Goal: Information Seeking & Learning: Learn about a topic

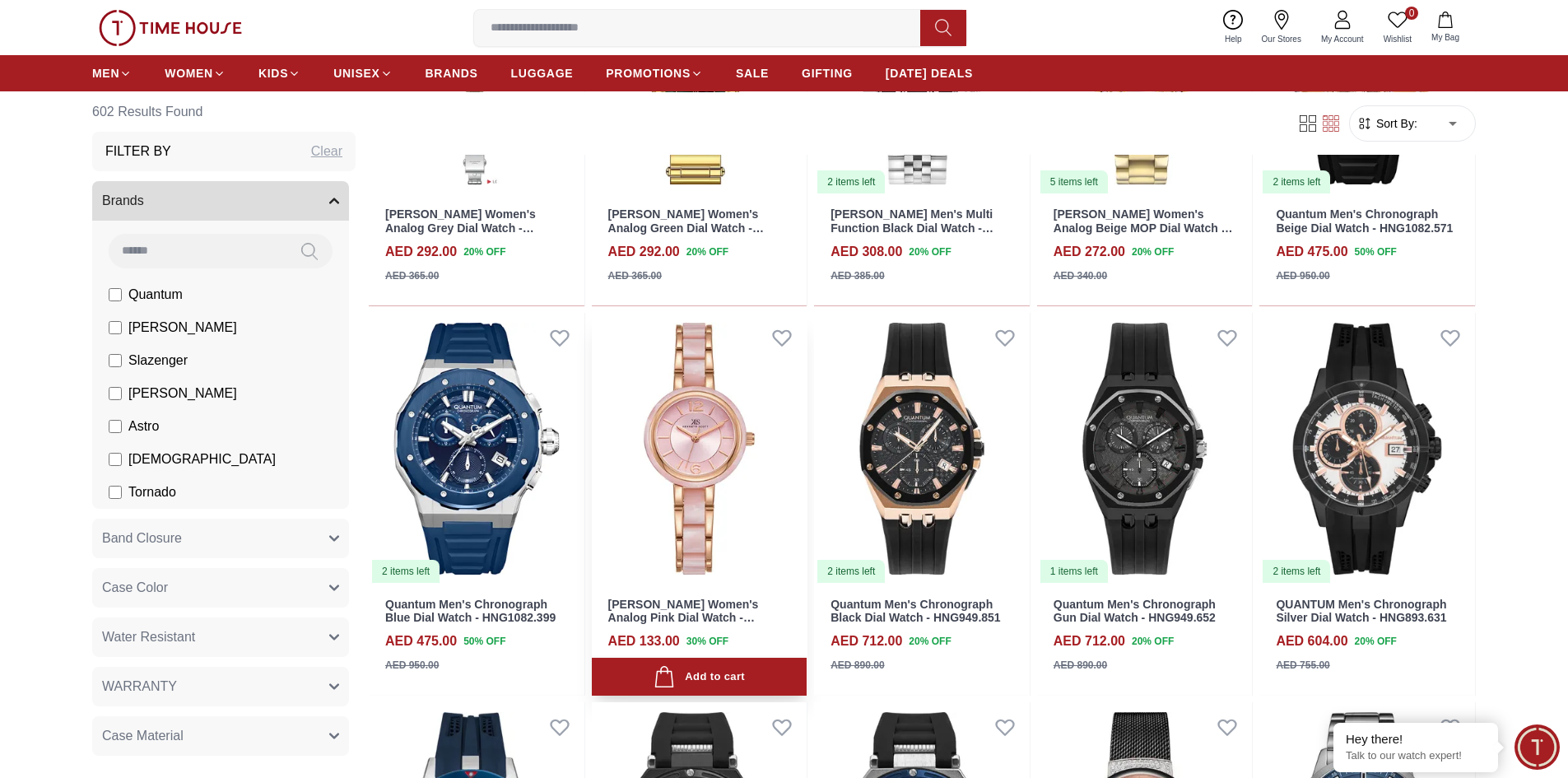
scroll to position [1235, 0]
click at [261, 540] on button "Band Closure" at bounding box center [221, 538] width 257 height 39
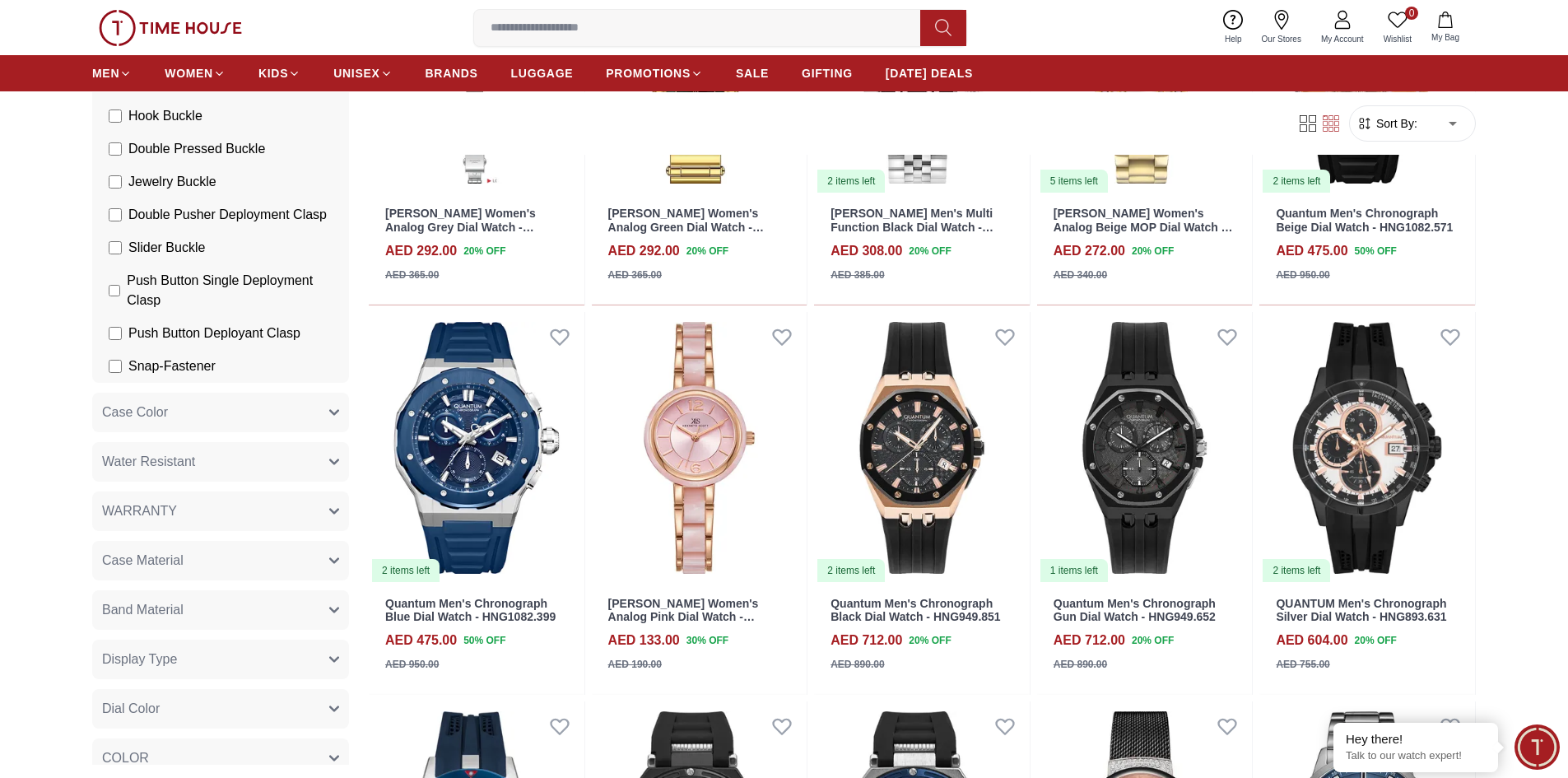
scroll to position [988, 0]
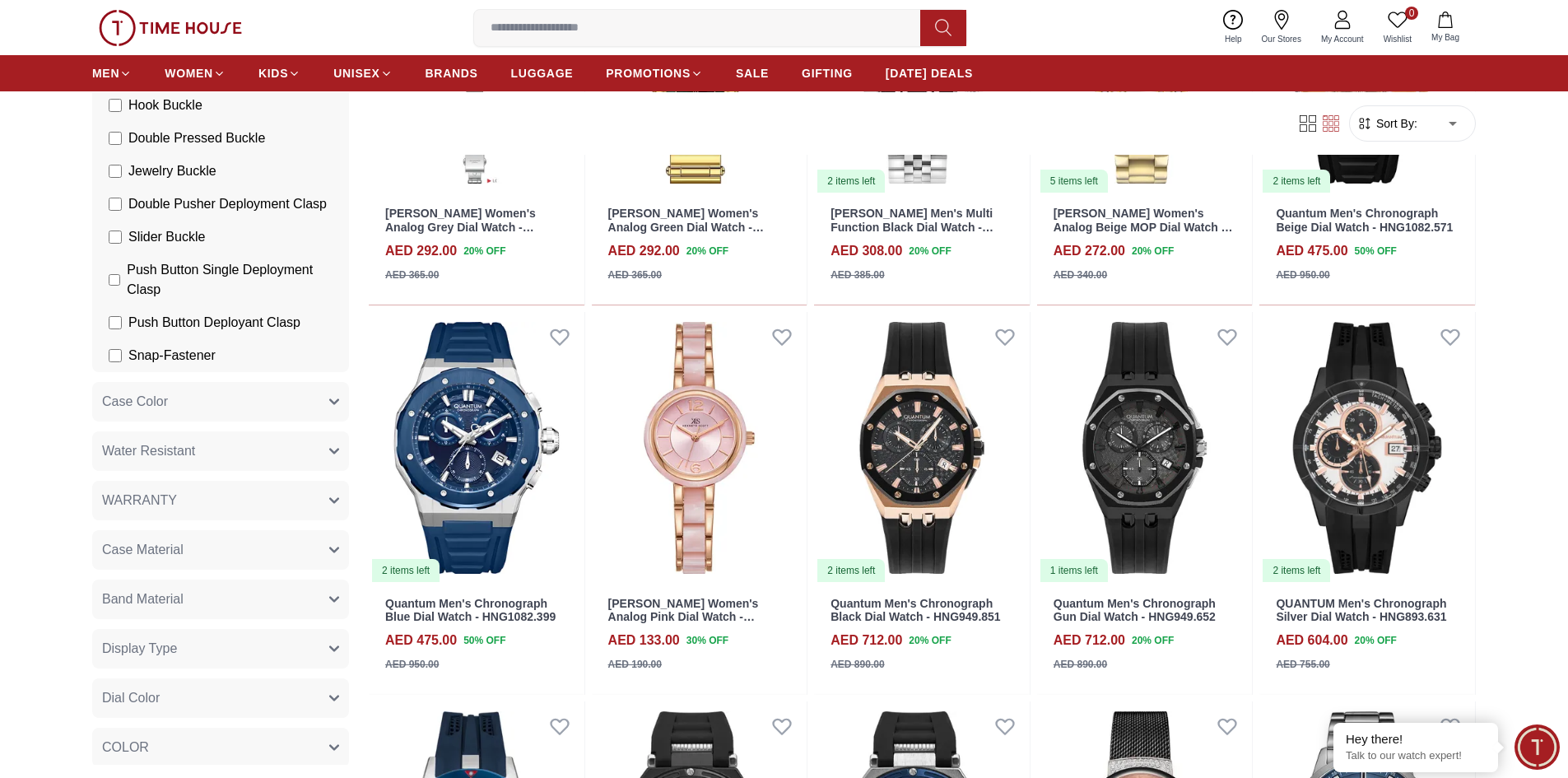
click at [306, 422] on button "Case Color" at bounding box center [221, 401] width 257 height 39
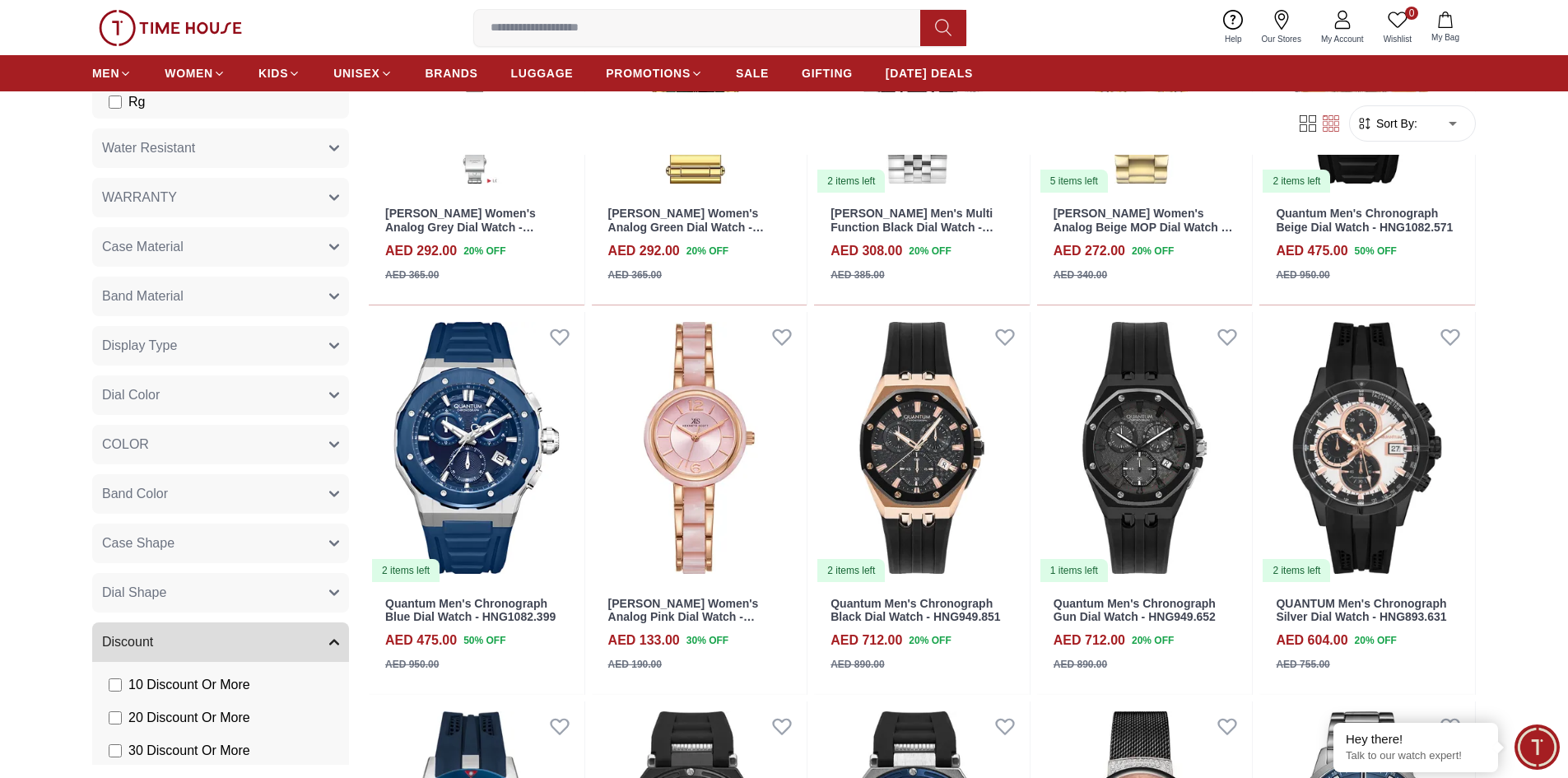
scroll to position [2305, 0]
click at [248, 166] on button "Water Resistant" at bounding box center [221, 146] width 257 height 39
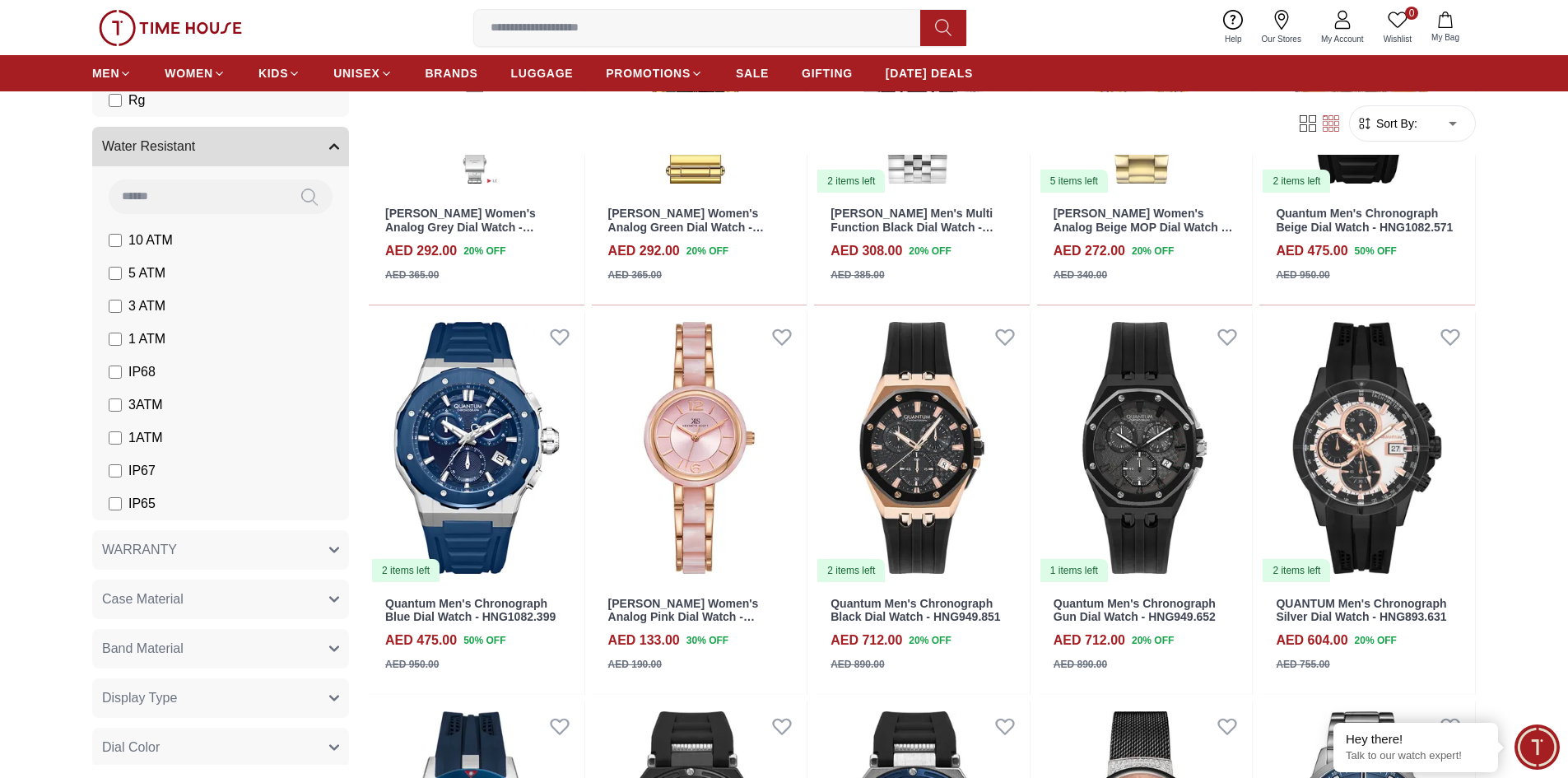
click at [241, 569] on button "WARRANTY" at bounding box center [221, 549] width 257 height 39
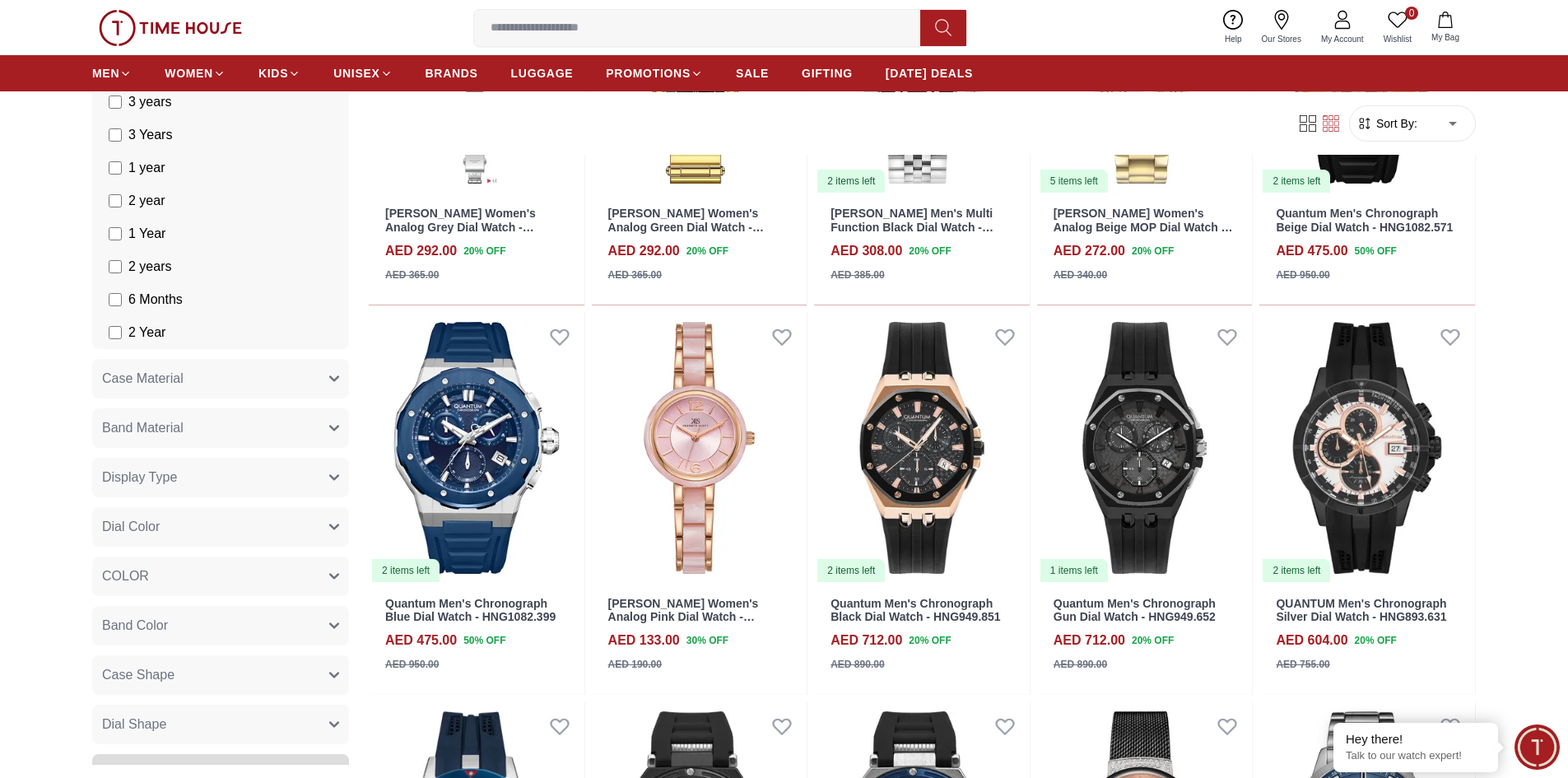
scroll to position [2881, 0]
click at [249, 389] on button "Case Material" at bounding box center [221, 376] width 257 height 39
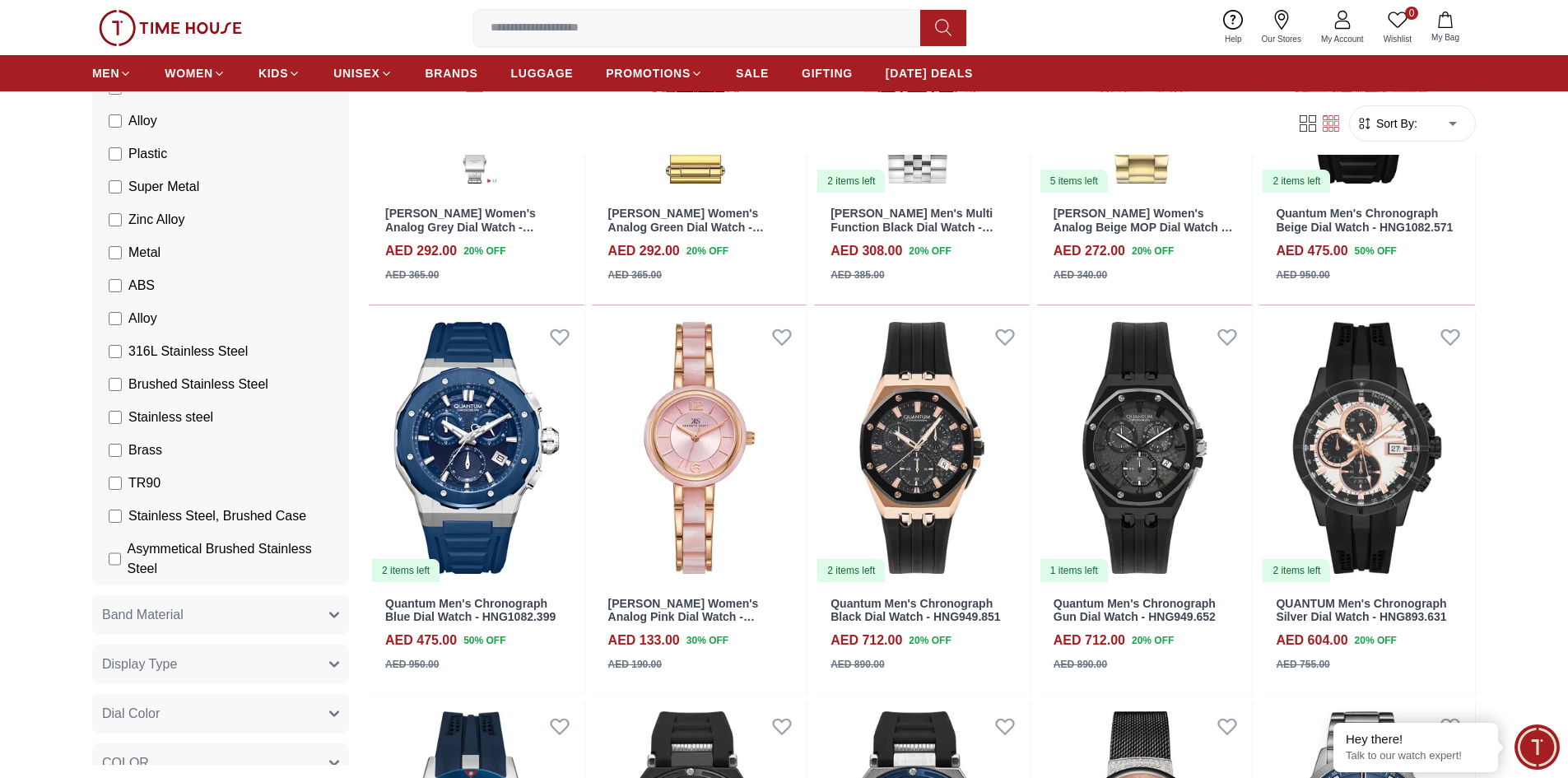
scroll to position [3540, 0]
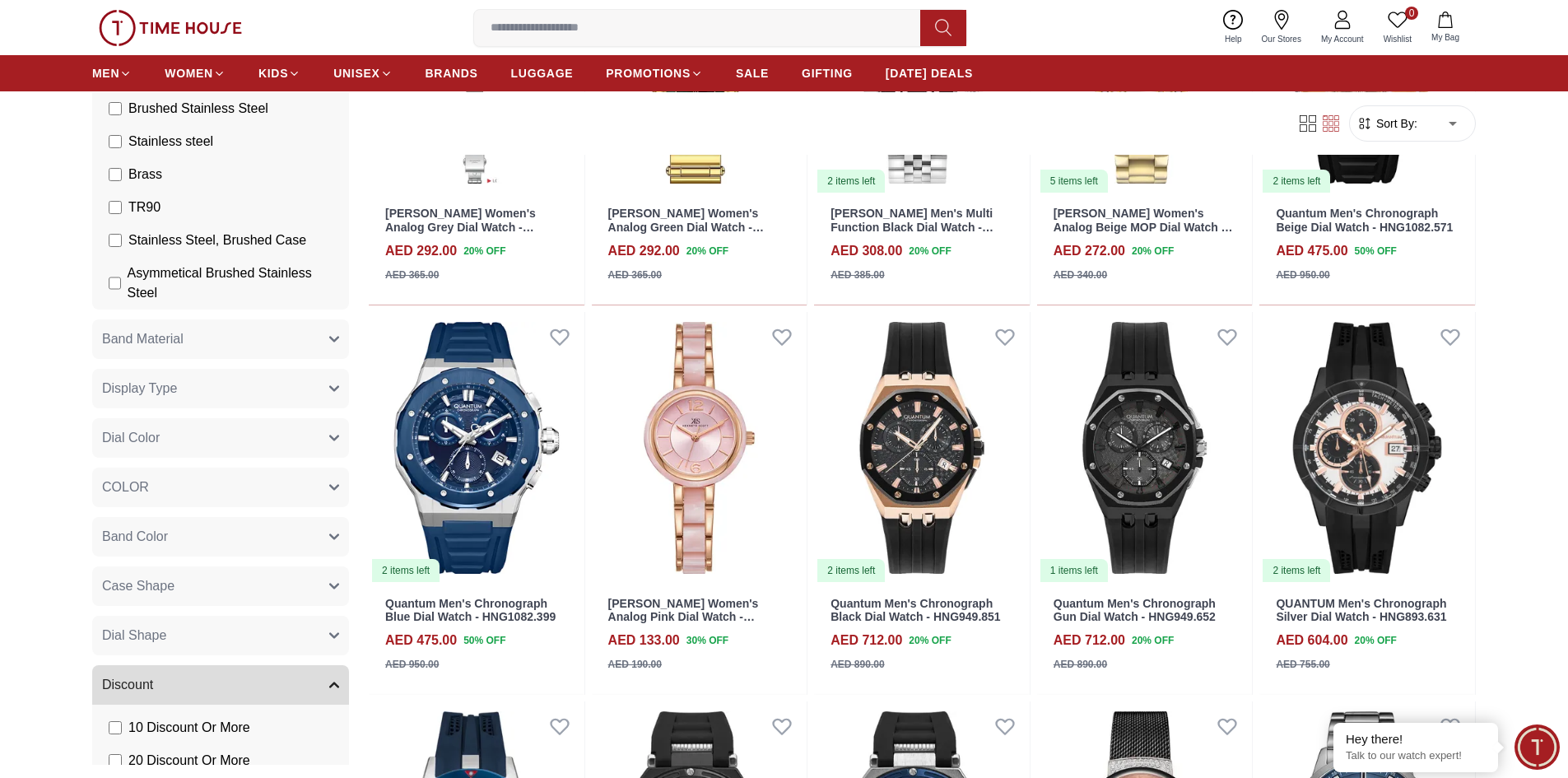
click at [273, 359] on button "Band Material" at bounding box center [221, 339] width 257 height 39
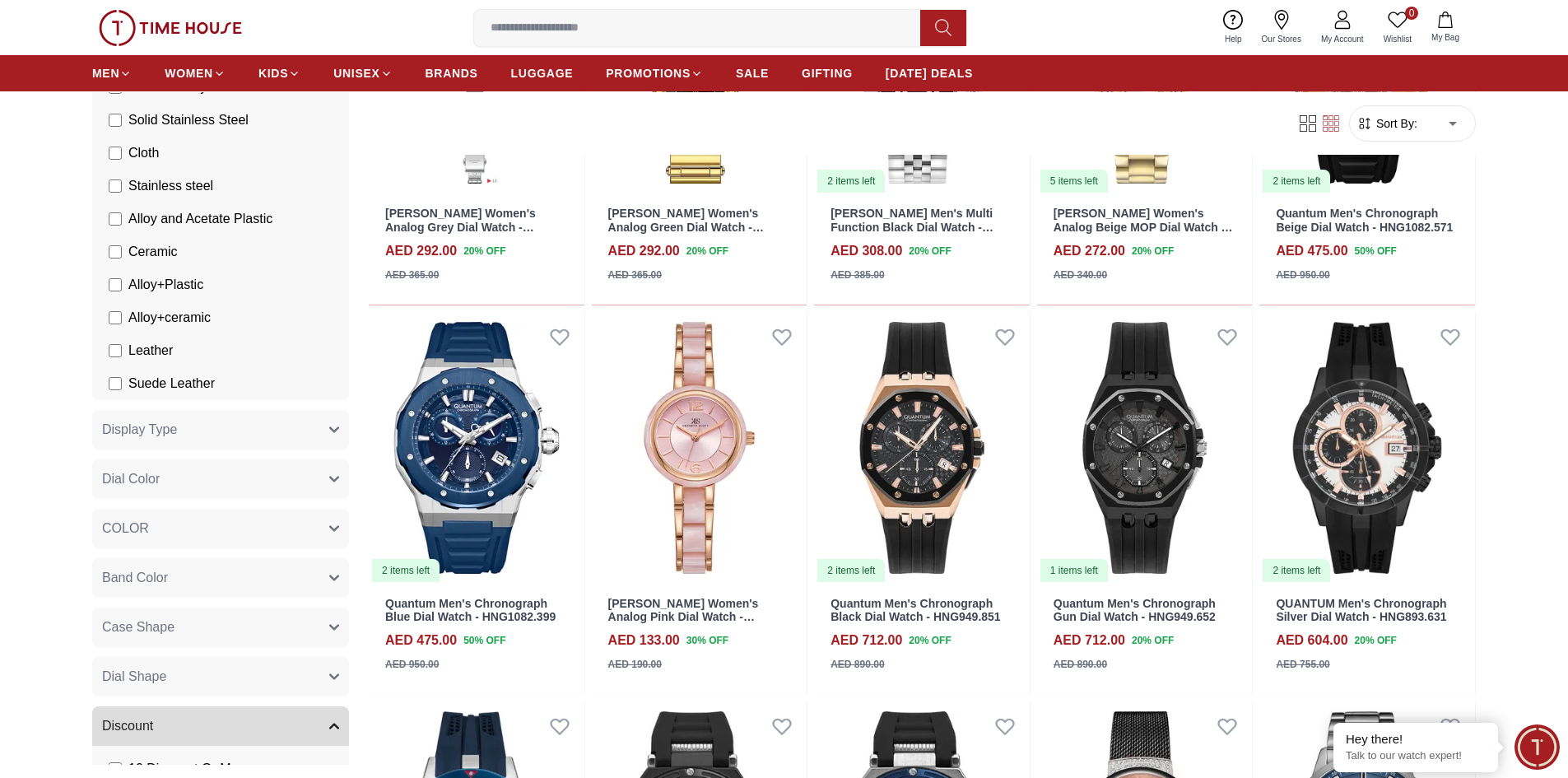
scroll to position [4527, 0]
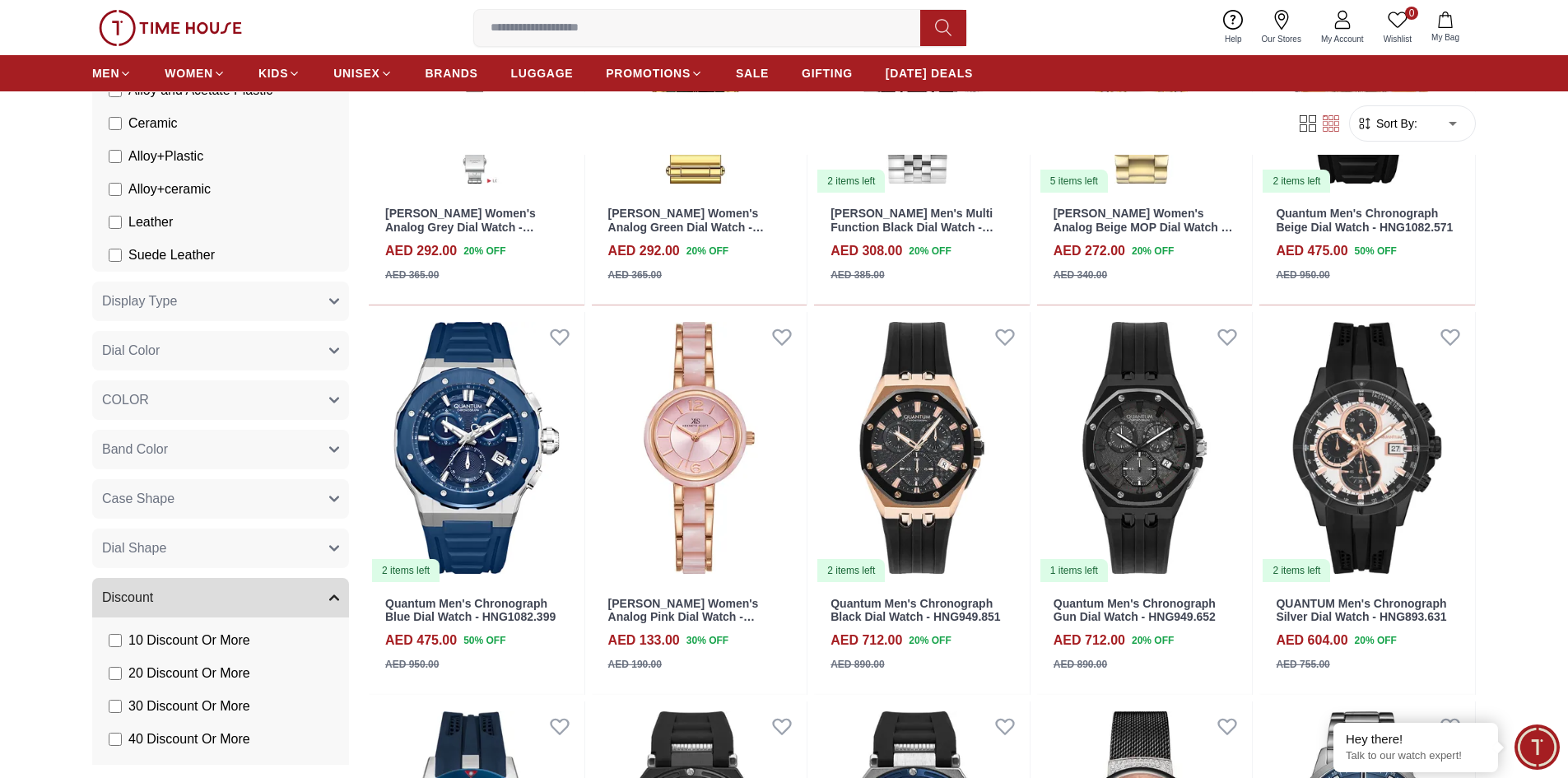
click at [265, 321] on button "Display Type" at bounding box center [221, 300] width 257 height 39
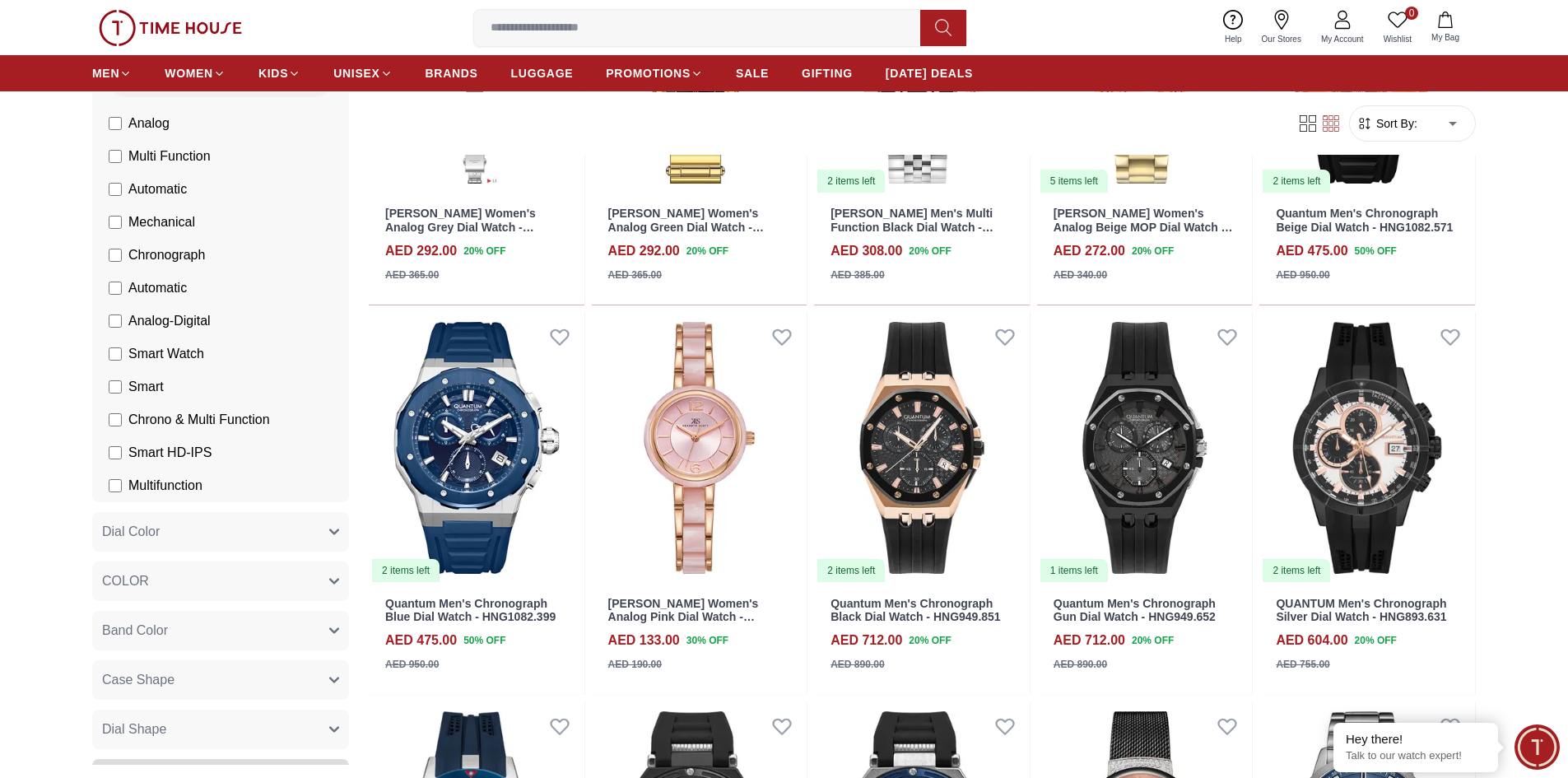
scroll to position [4857, 0]
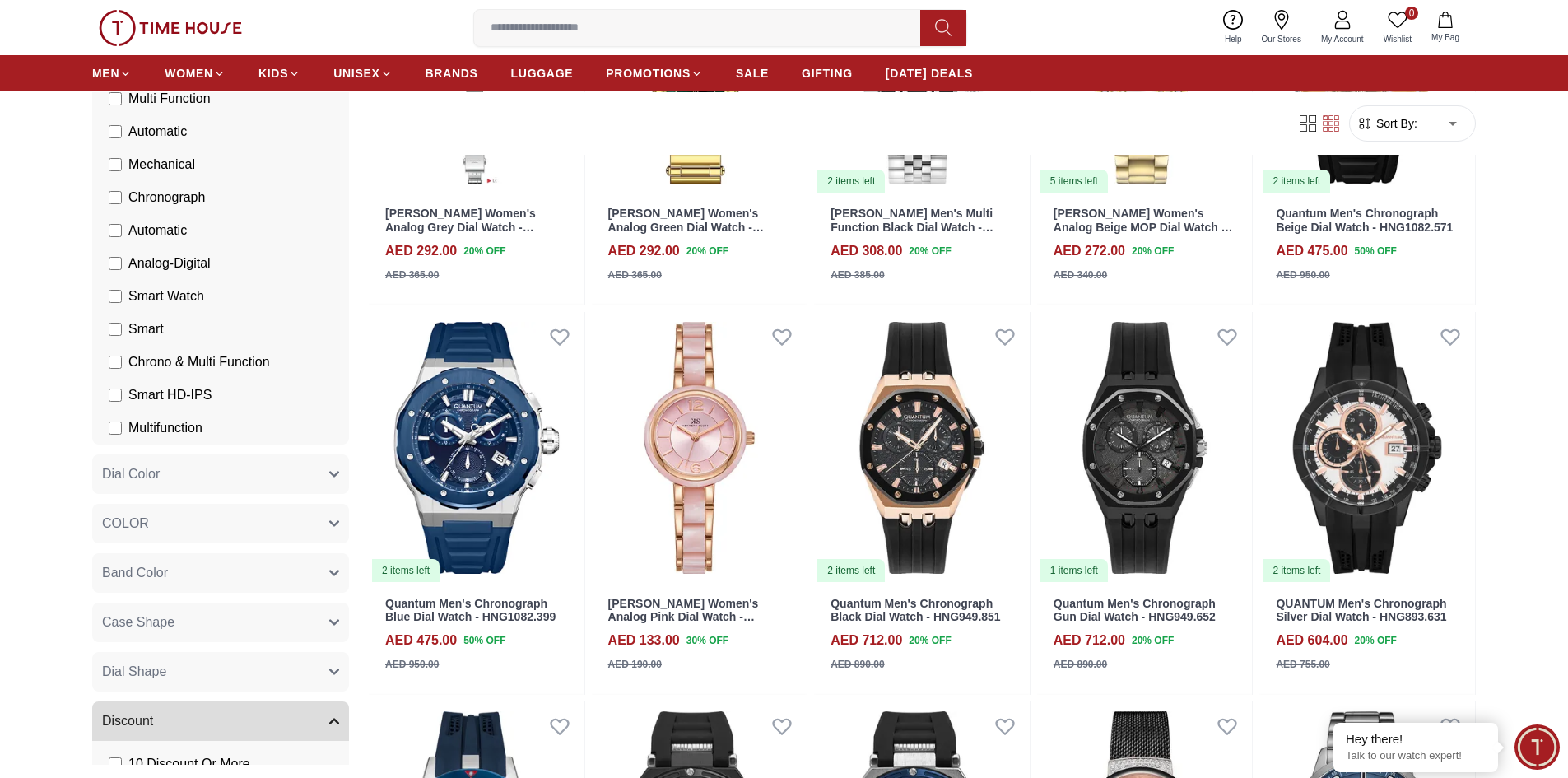
click at [271, 491] on button "Dial Color" at bounding box center [221, 473] width 257 height 39
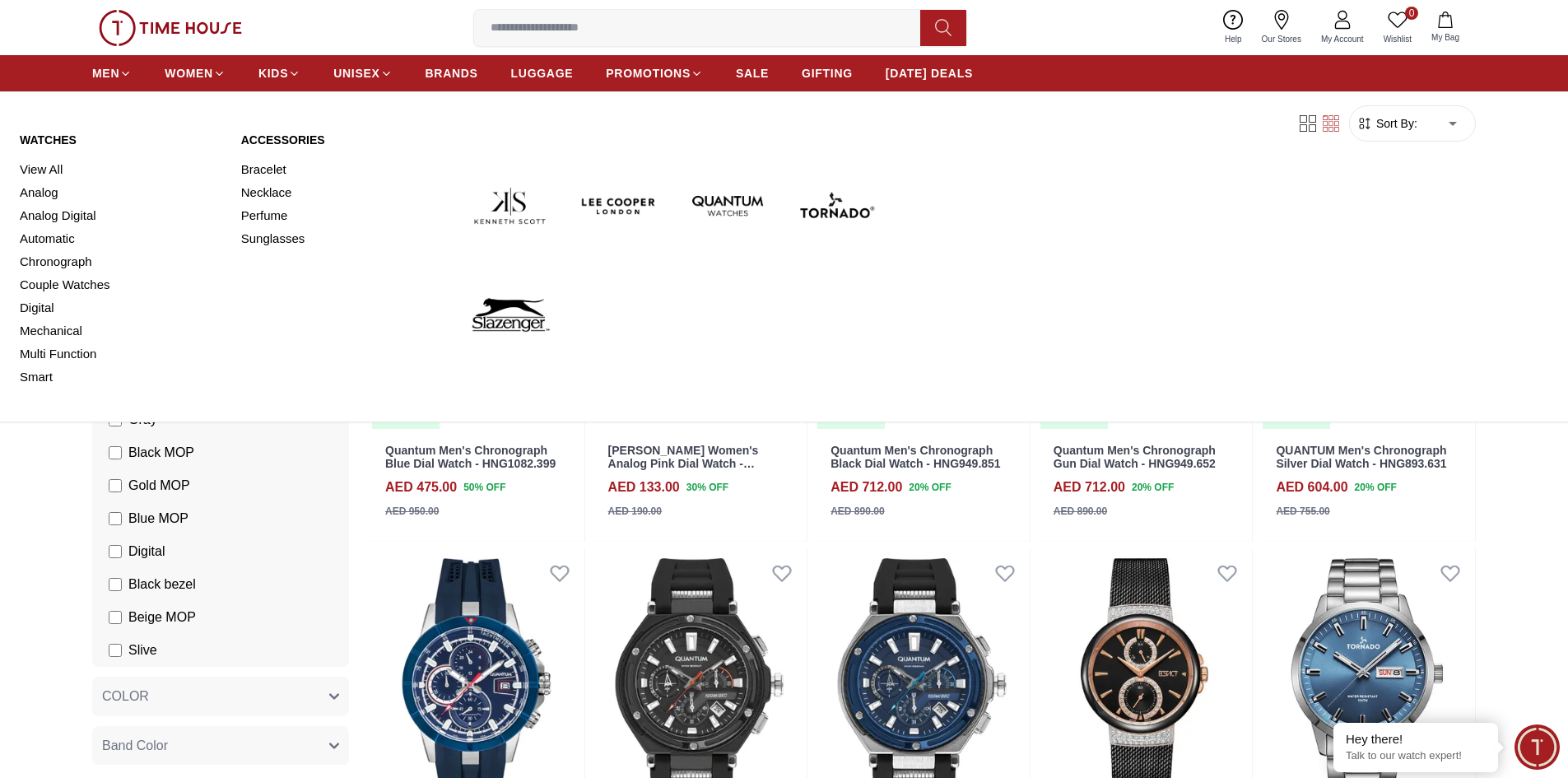
scroll to position [1400, 0]
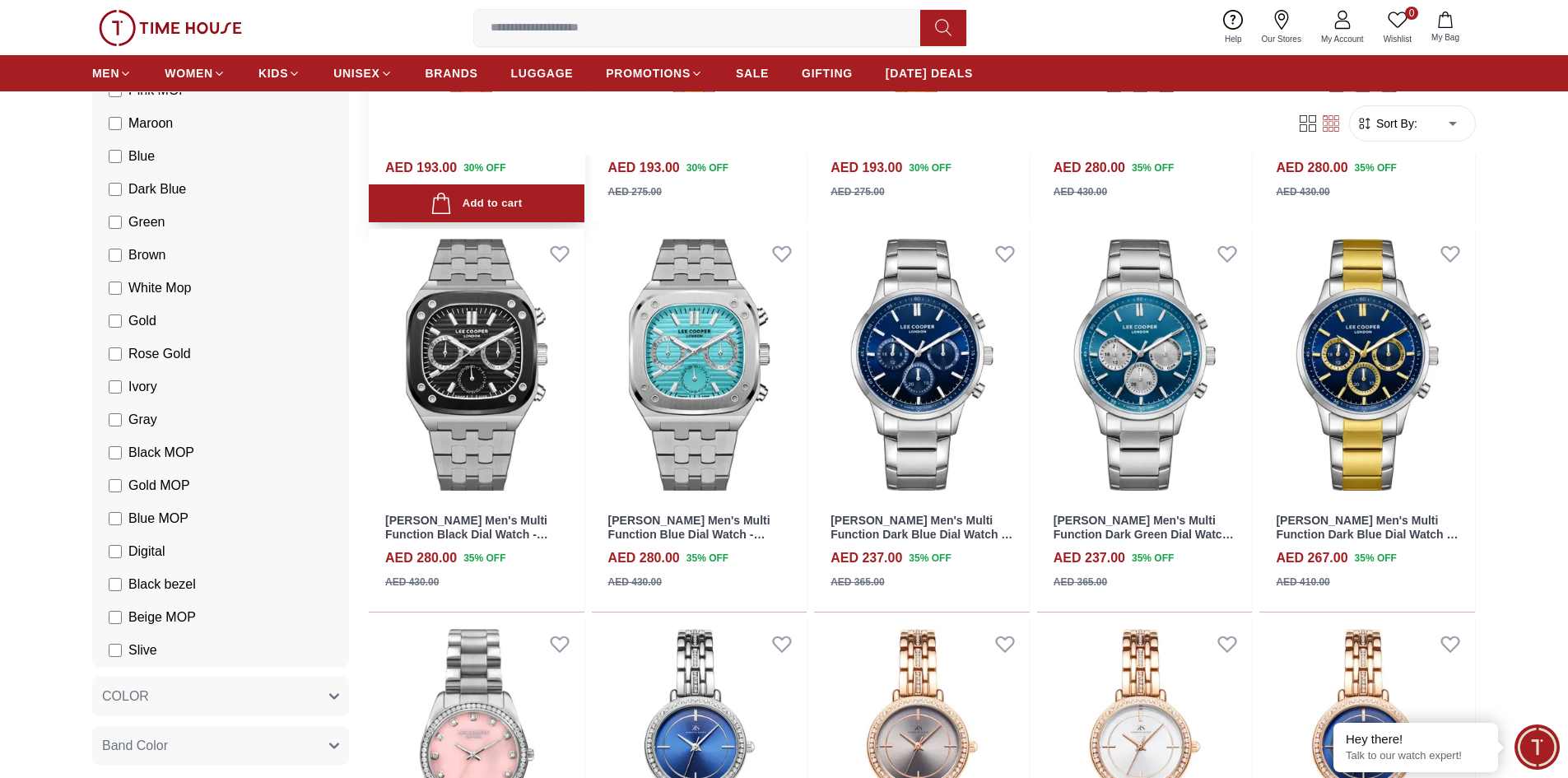
scroll to position [2881, 0]
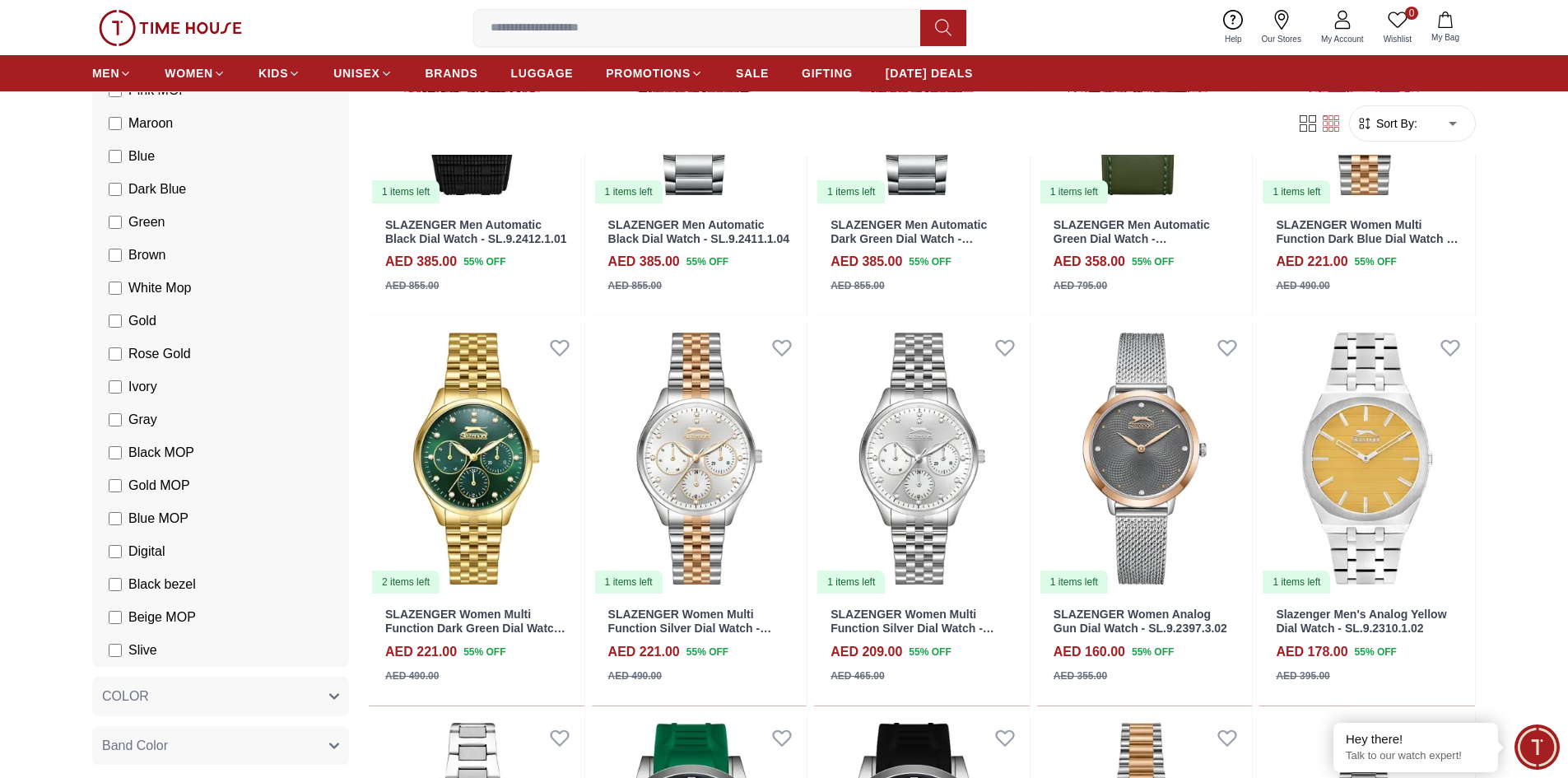
scroll to position [4362, 0]
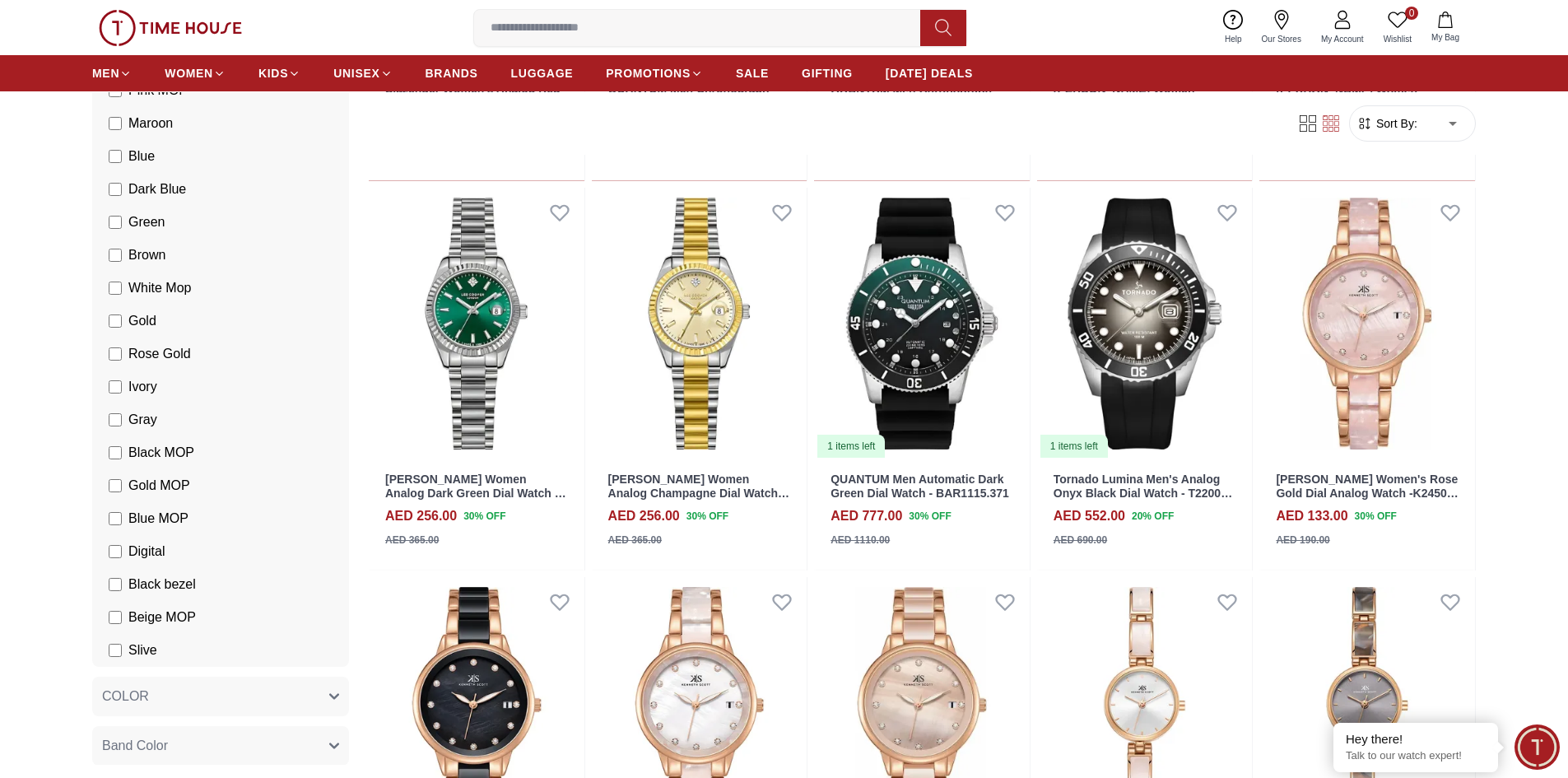
scroll to position [5433, 0]
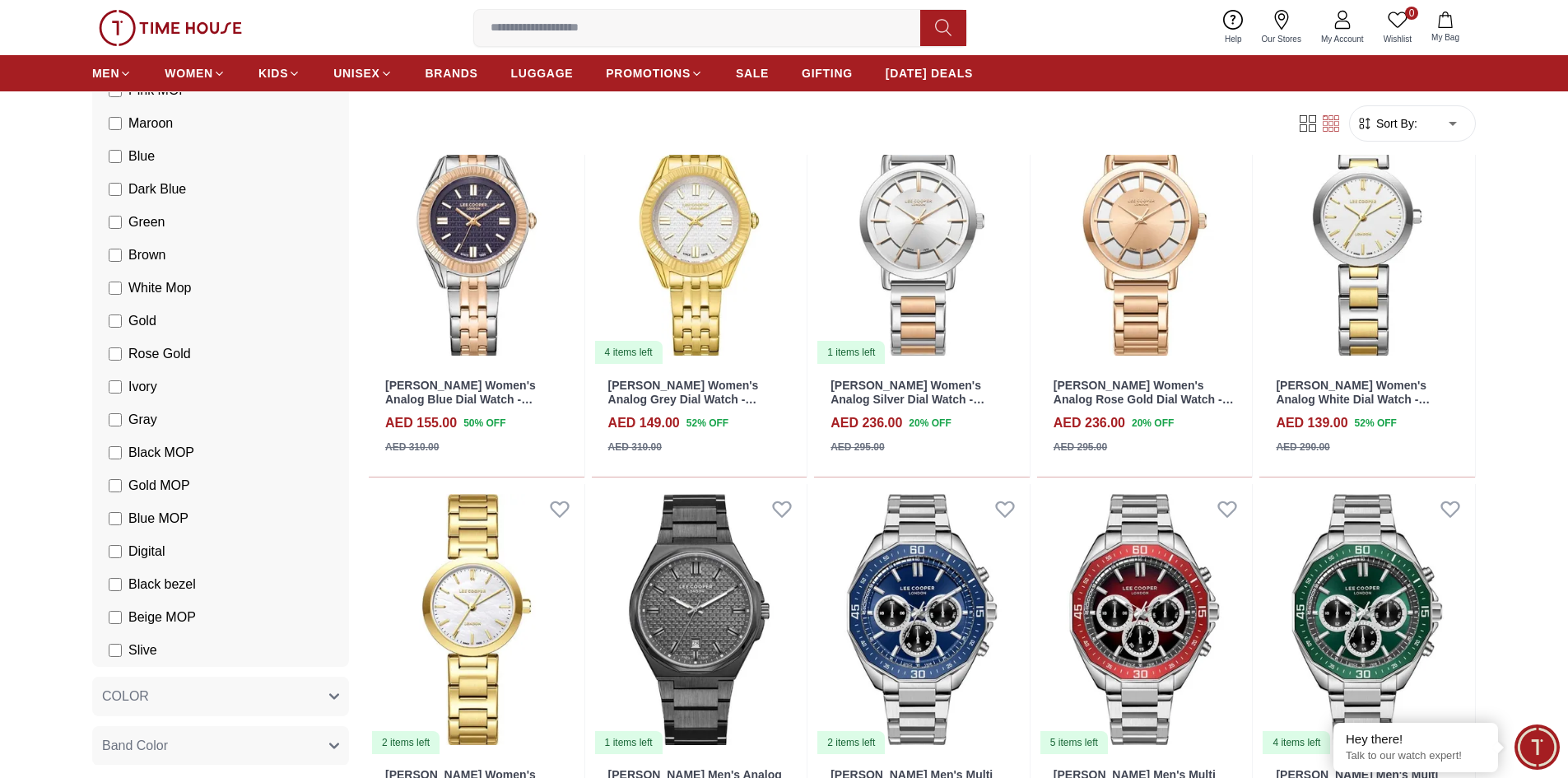
scroll to position [6915, 0]
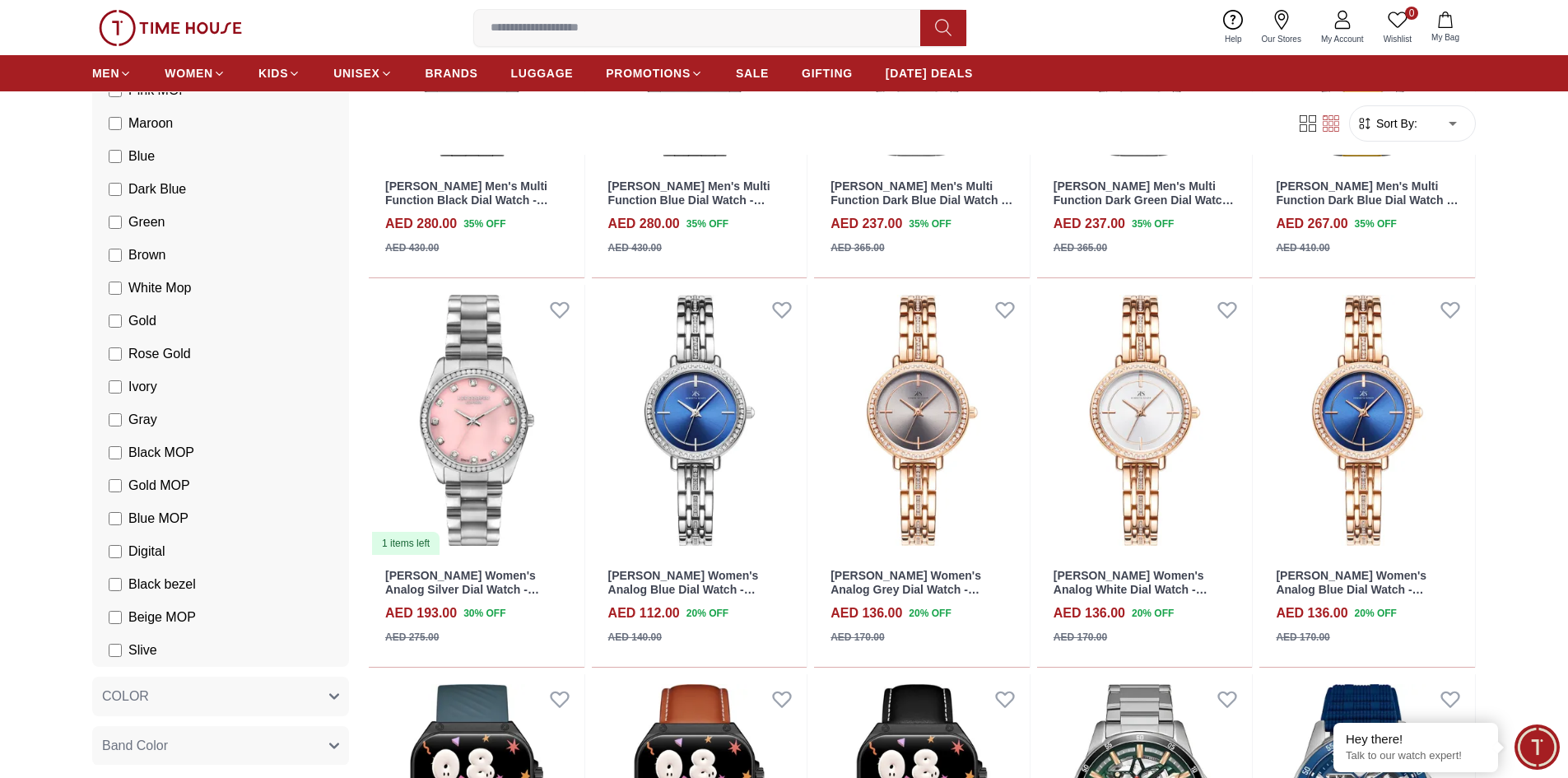
scroll to position [1876, 0]
